Goal: Task Accomplishment & Management: Use online tool/utility

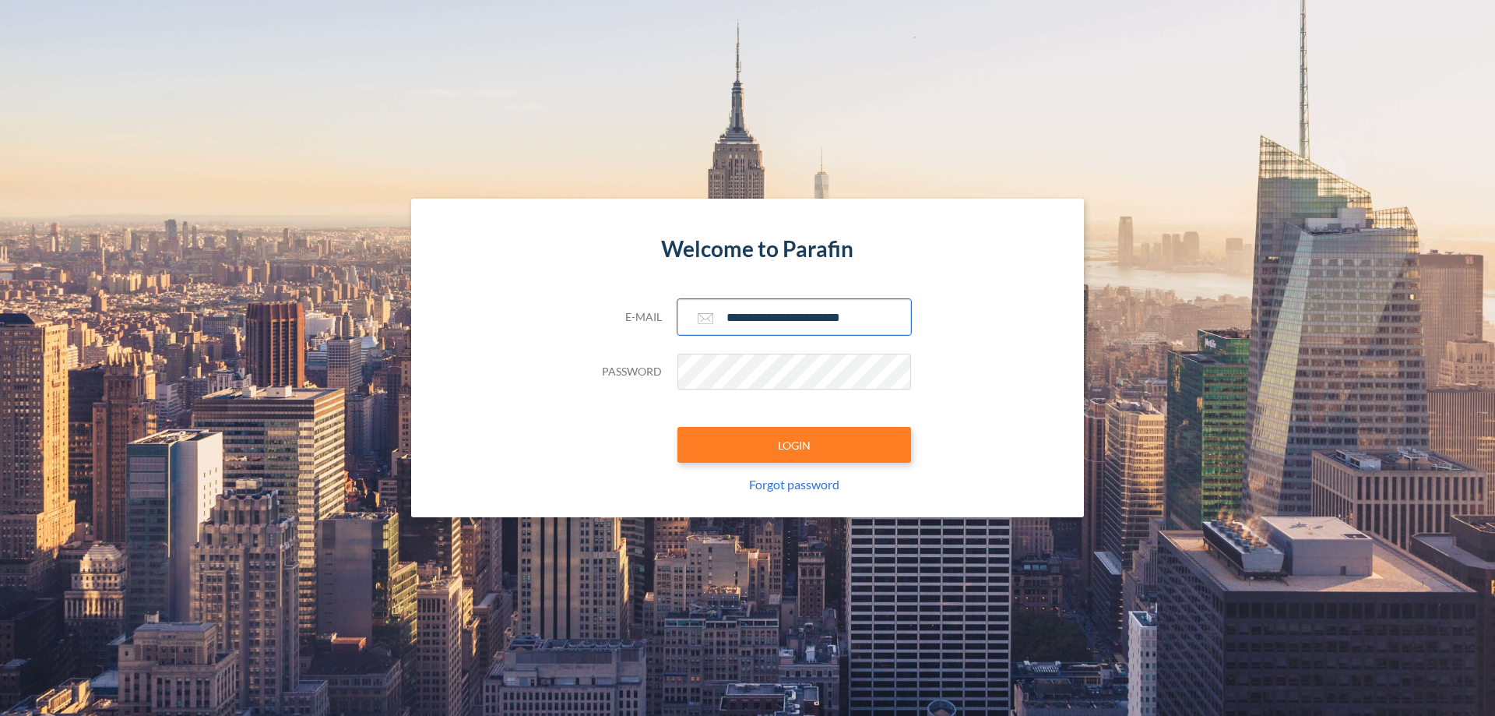
type input "**********"
click at [794, 445] on button "LOGIN" at bounding box center [794, 445] width 234 height 36
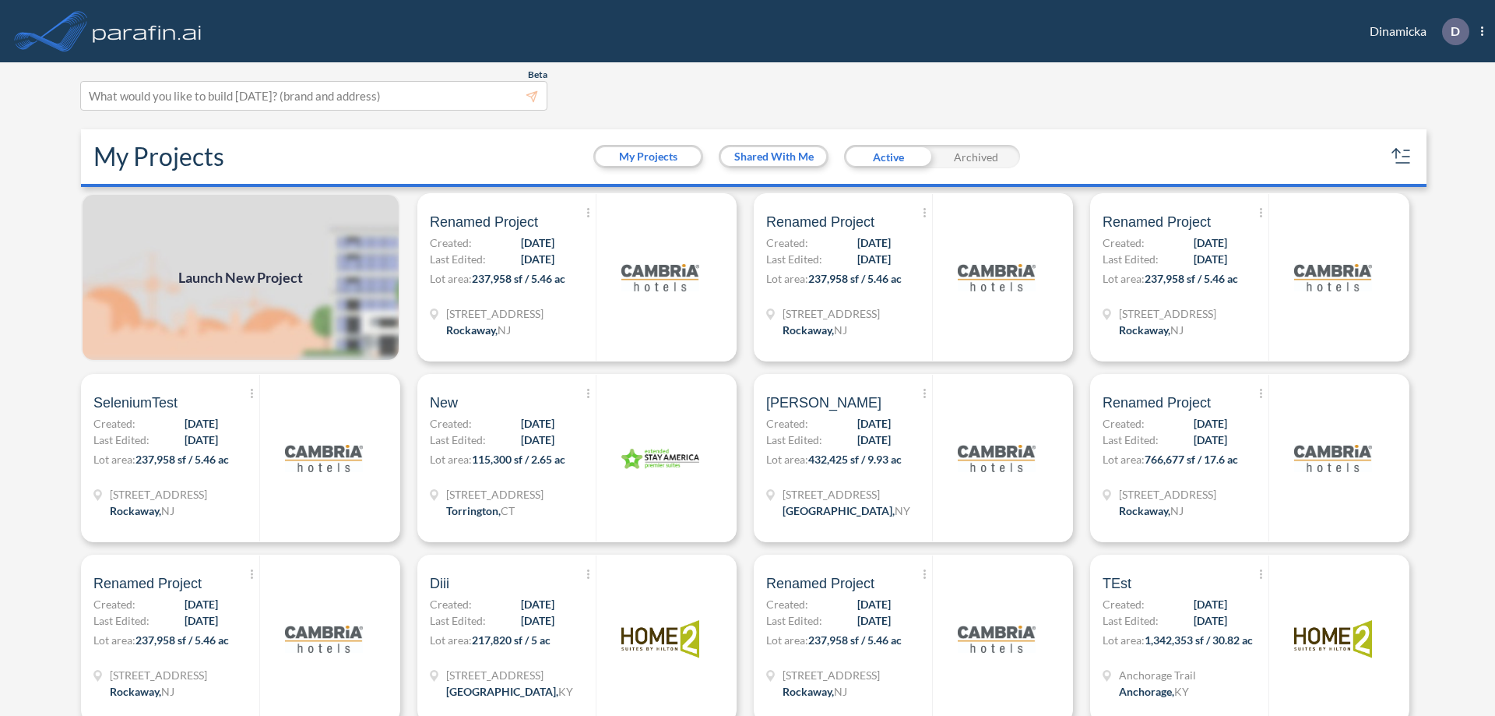
scroll to position [4, 0]
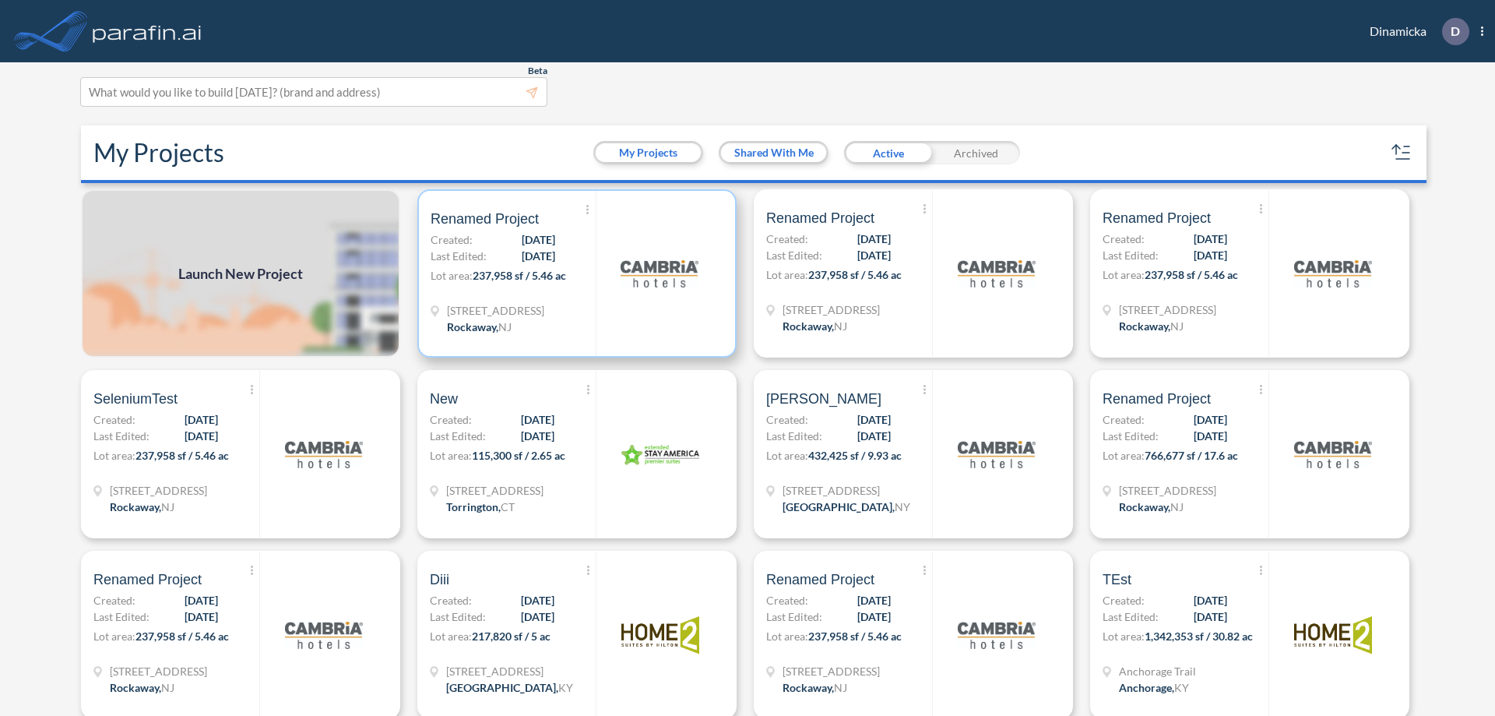
click at [574, 273] on p "Lot area: 237,958 sf / 5.46 ac" at bounding box center [513, 278] width 165 height 23
